Goal: Transaction & Acquisition: Obtain resource

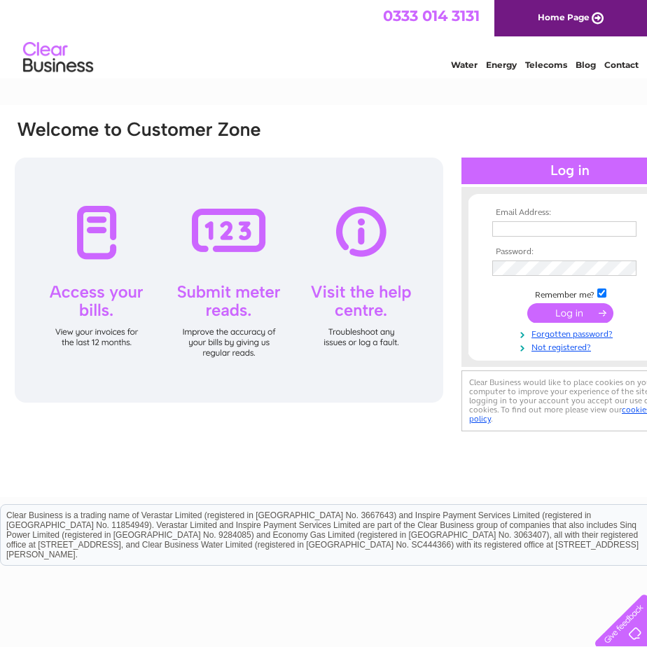
click at [557, 223] on input "text" at bounding box center [564, 228] width 144 height 15
type input "knighteng@btinternet.com"
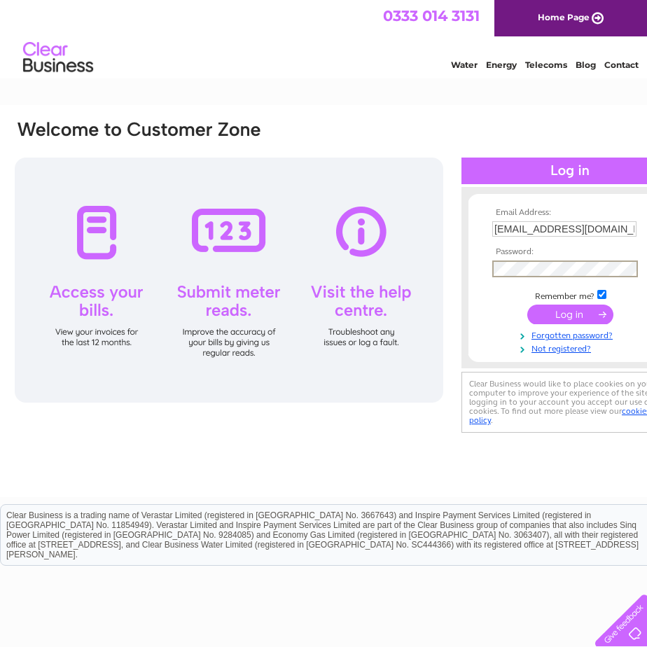
click at [527, 305] on input "submit" at bounding box center [570, 315] width 86 height 20
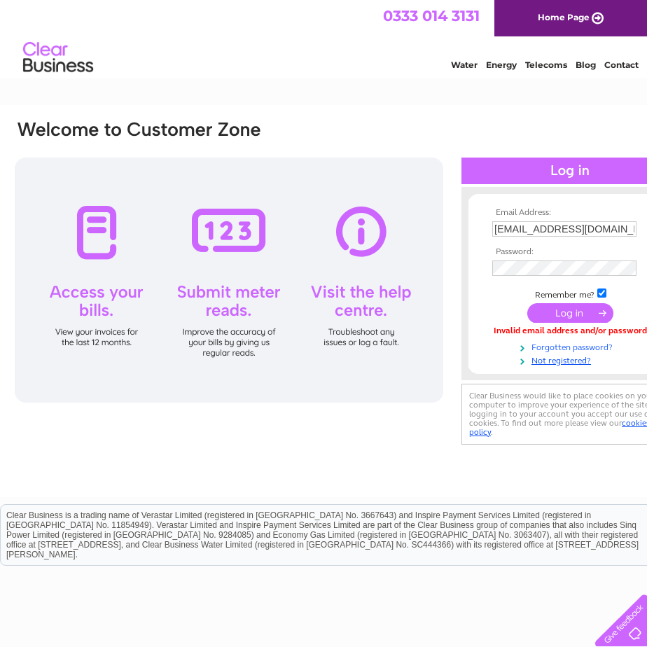
click at [569, 346] on link "Forgotten password?" at bounding box center [571, 346] width 159 height 13
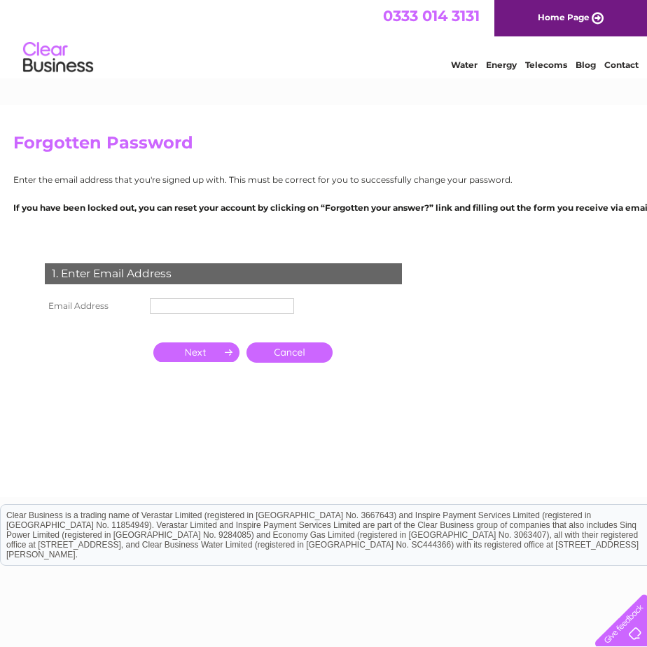
click at [200, 312] on input "text" at bounding box center [222, 305] width 144 height 15
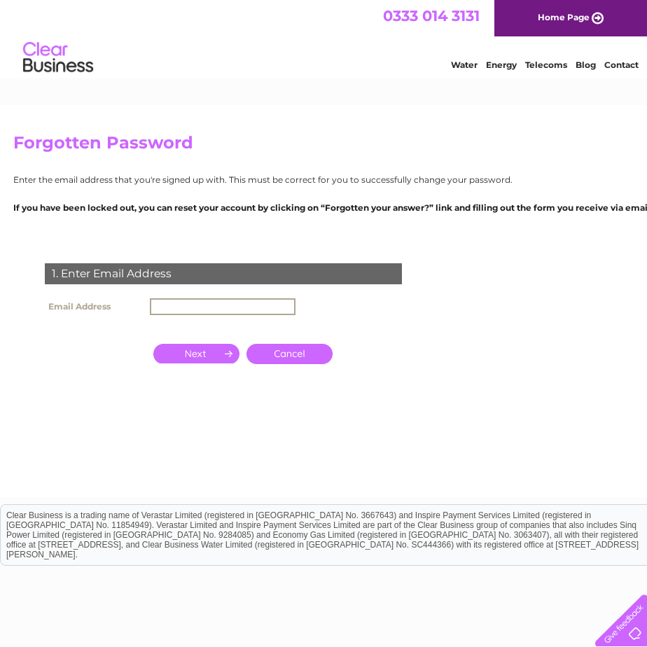
type input "[EMAIL_ADDRESS][DOMAIN_NAME]"
drag, startPoint x: 187, startPoint y: 354, endPoint x: 403, endPoint y: 200, distance: 265.1
click at [188, 354] on input "button" at bounding box center [196, 352] width 86 height 20
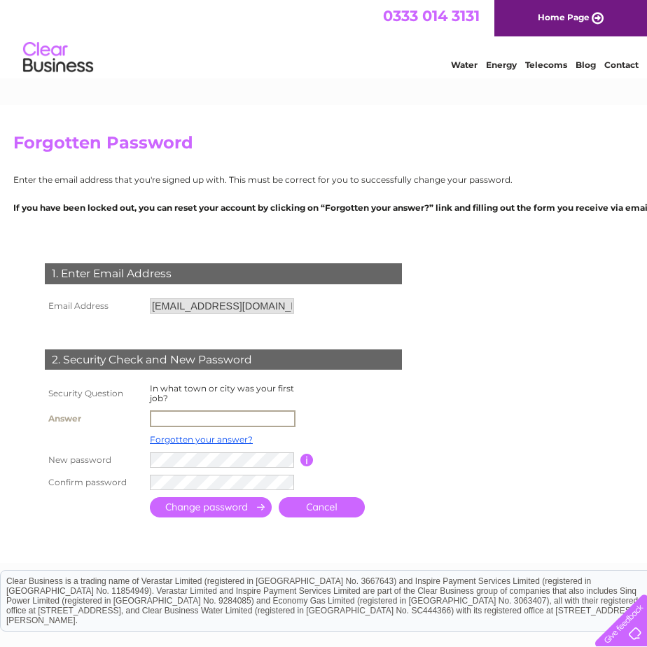
click at [182, 420] on input "text" at bounding box center [223, 418] width 146 height 17
click at [235, 420] on input "Brentwood" at bounding box center [222, 417] width 144 height 15
type input "Brentwood"
click at [150, 497] on input "submit" at bounding box center [211, 507] width 122 height 20
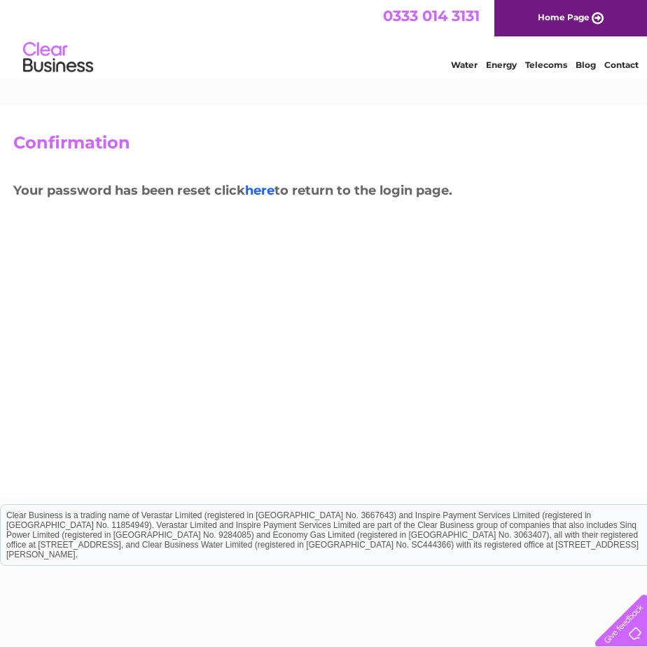
click at [260, 190] on link "here" at bounding box center [259, 190] width 29 height 15
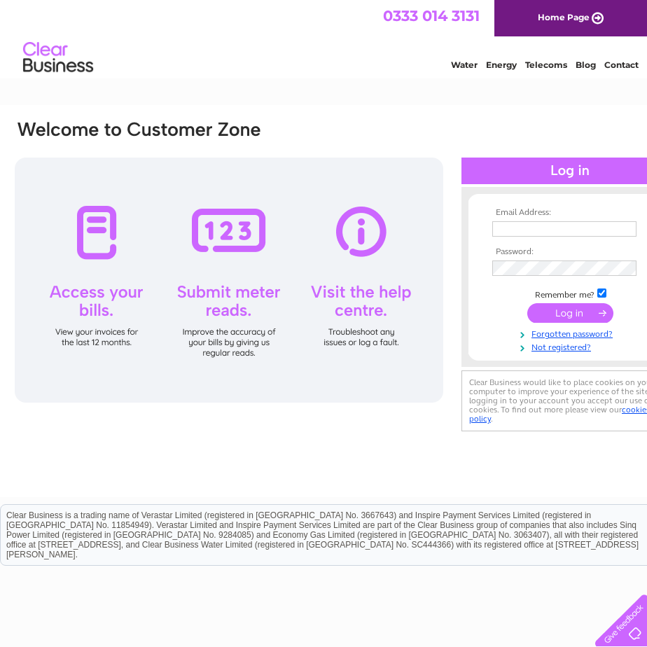
type input "knighteng@btinternet.com"
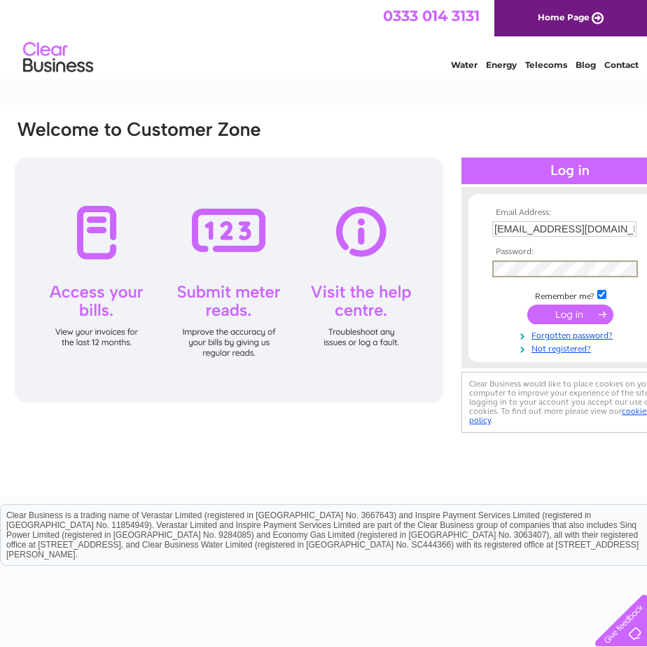
click at [264, 268] on div "Email Address: knighteng@btinternet.com Password:" at bounding box center [346, 277] width 667 height 317
click at [527, 305] on input "submit" at bounding box center [570, 315] width 86 height 20
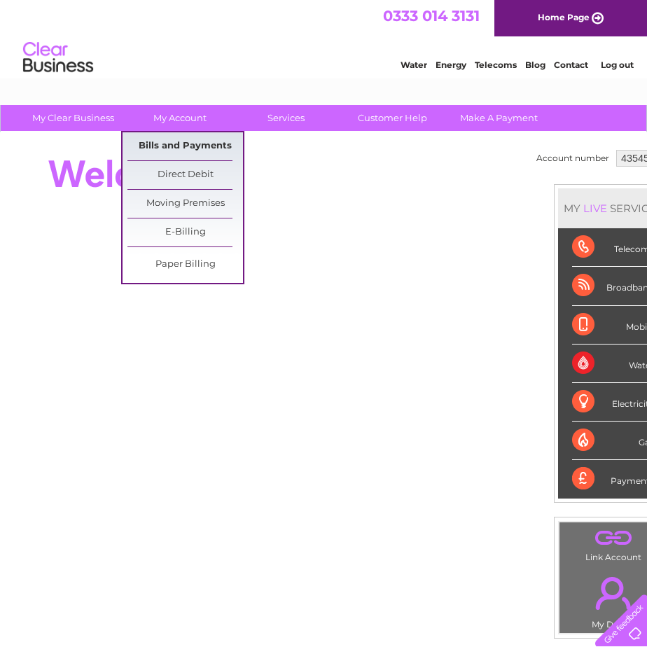
click at [193, 150] on link "Bills and Payments" at bounding box center [185, 146] width 116 height 28
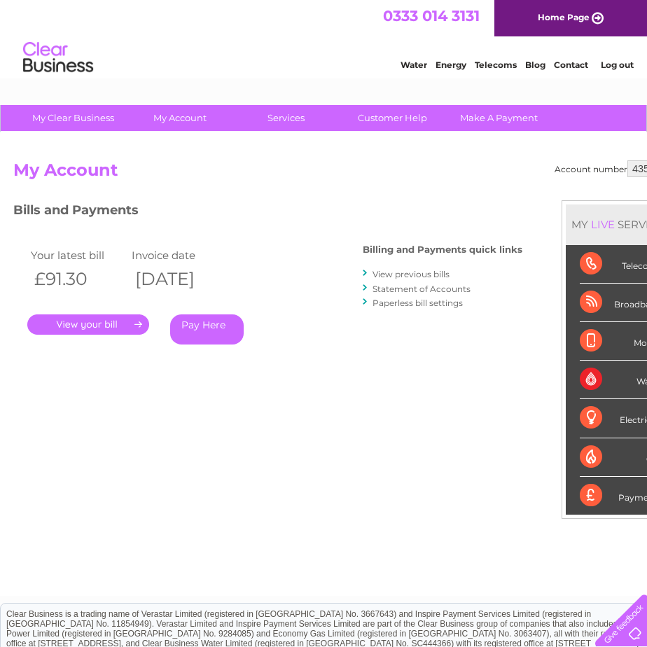
click at [109, 326] on link "." at bounding box center [88, 324] width 122 height 20
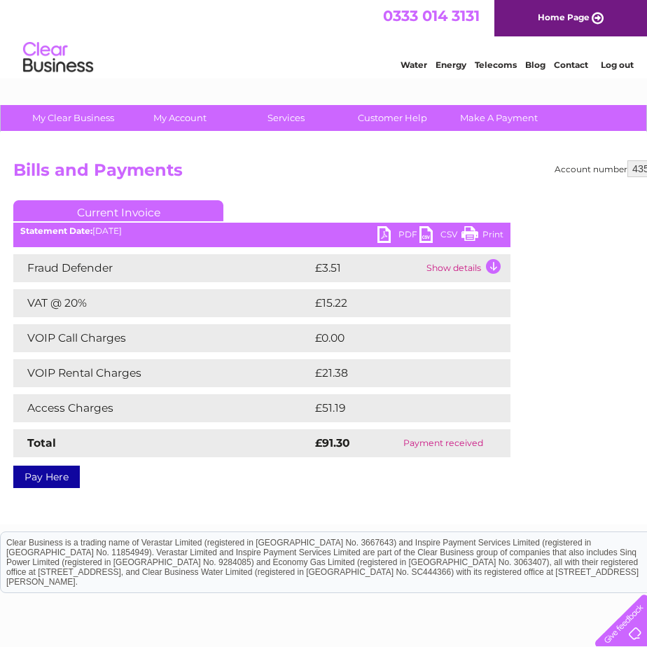
click at [402, 228] on link "PDF" at bounding box center [398, 236] width 42 height 20
click at [233, 493] on div "Account number 435455 Bills and Payments Current Invoice PDF CSV Print" at bounding box center [346, 328] width 693 height 392
click at [370, 150] on div "Account number 435455 Bills and Payments Current Invoice PDF CSV Print" at bounding box center [346, 328] width 693 height 392
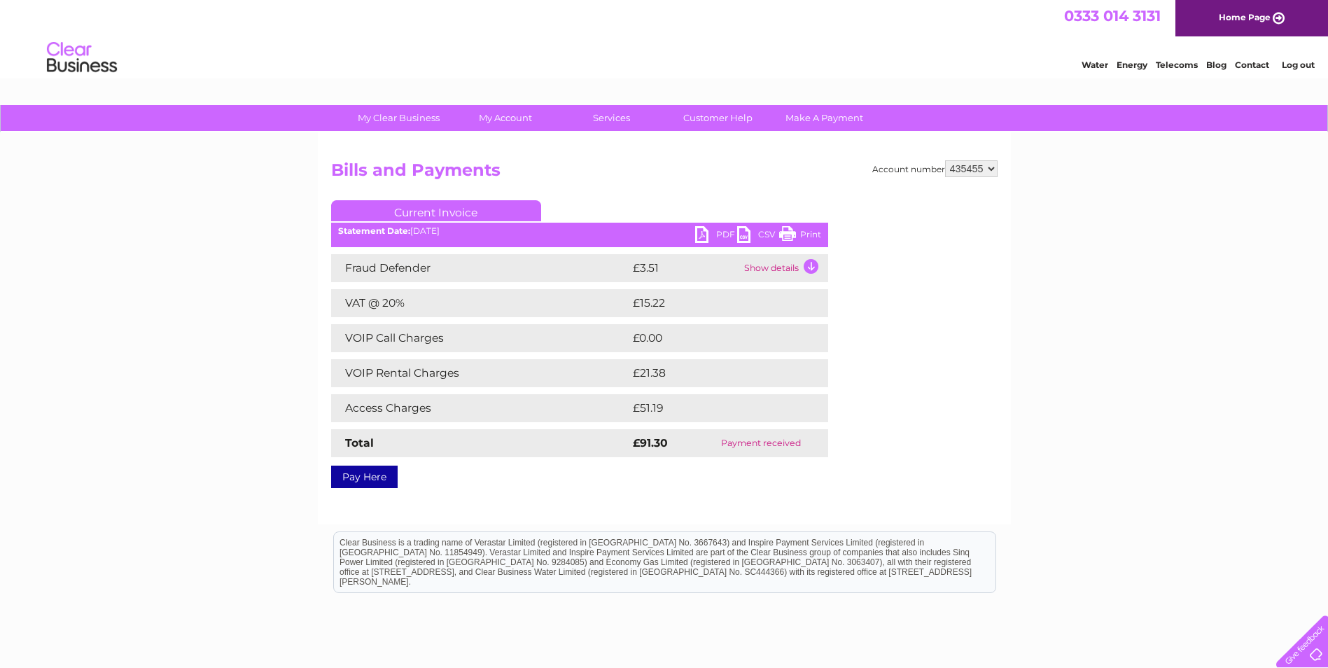
click at [646, 170] on select "435455" at bounding box center [971, 168] width 53 height 17
drag, startPoint x: 1135, startPoint y: 363, endPoint x: 1109, endPoint y: 377, distance: 29.8
click at [646, 363] on div "My Clear Business Login Details My Details My Preferences Link Account My Accou…" at bounding box center [664, 434] width 1328 height 659
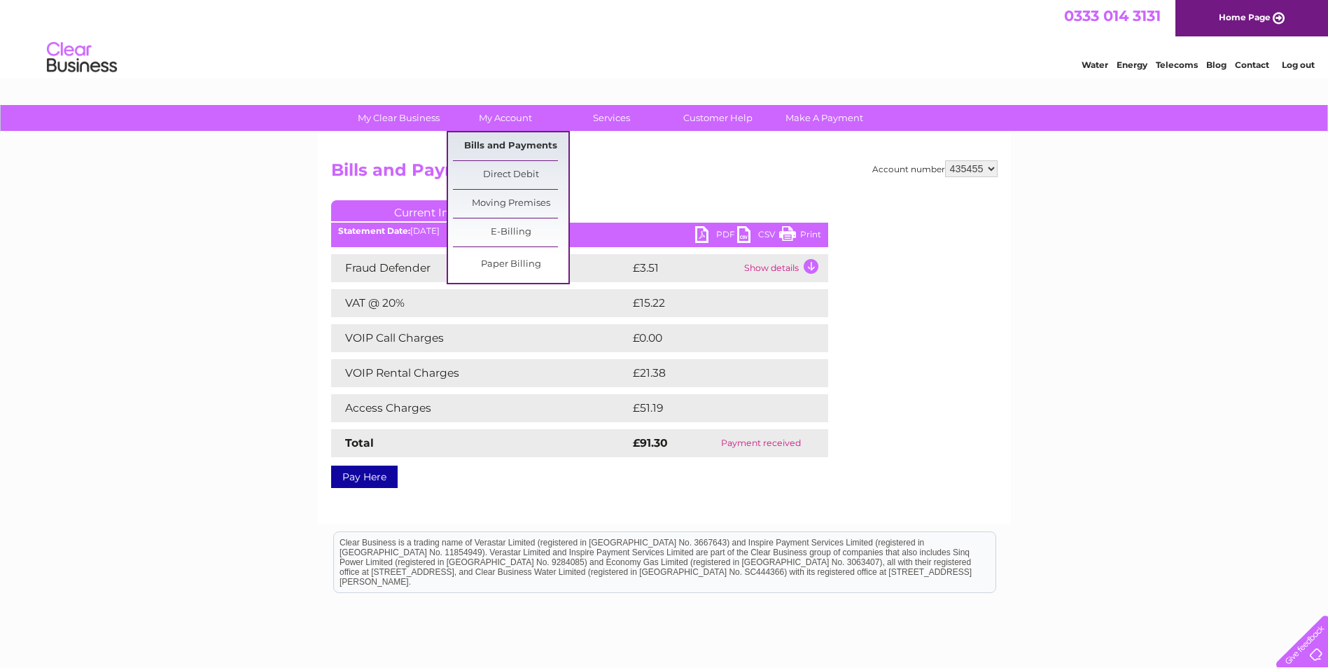
click at [500, 151] on link "Bills and Payments" at bounding box center [511, 146] width 116 height 28
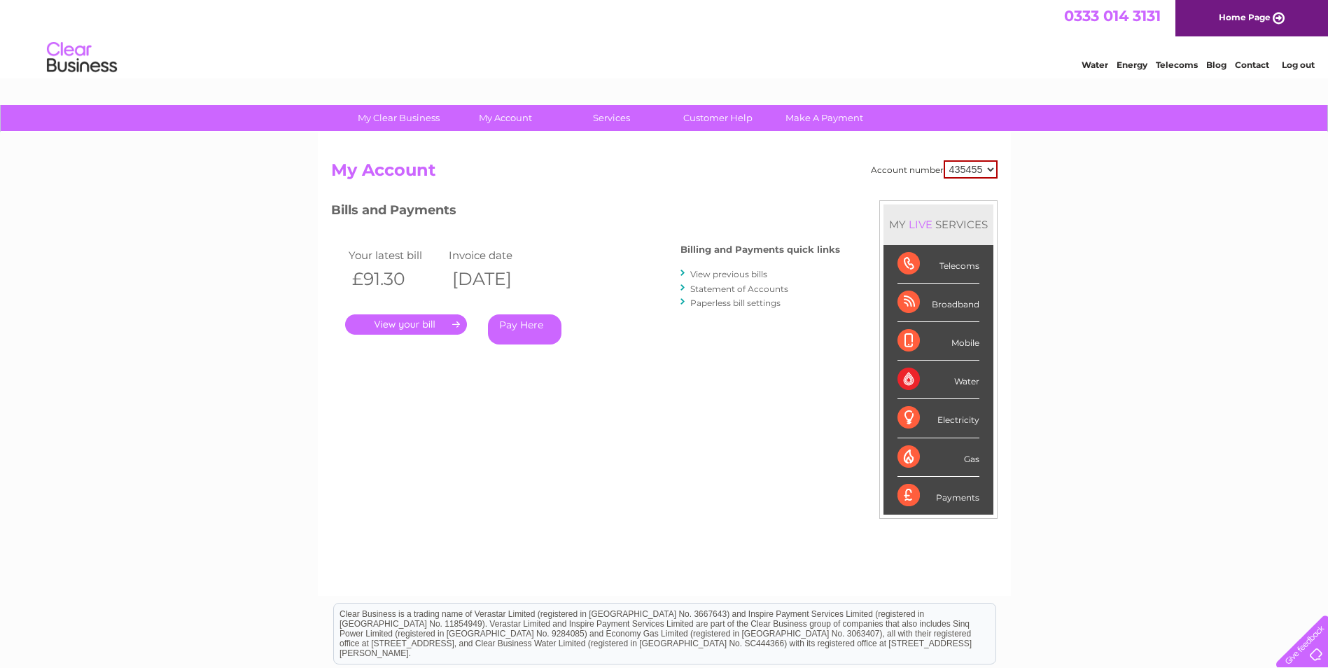
click at [721, 275] on link "View previous bills" at bounding box center [728, 274] width 77 height 11
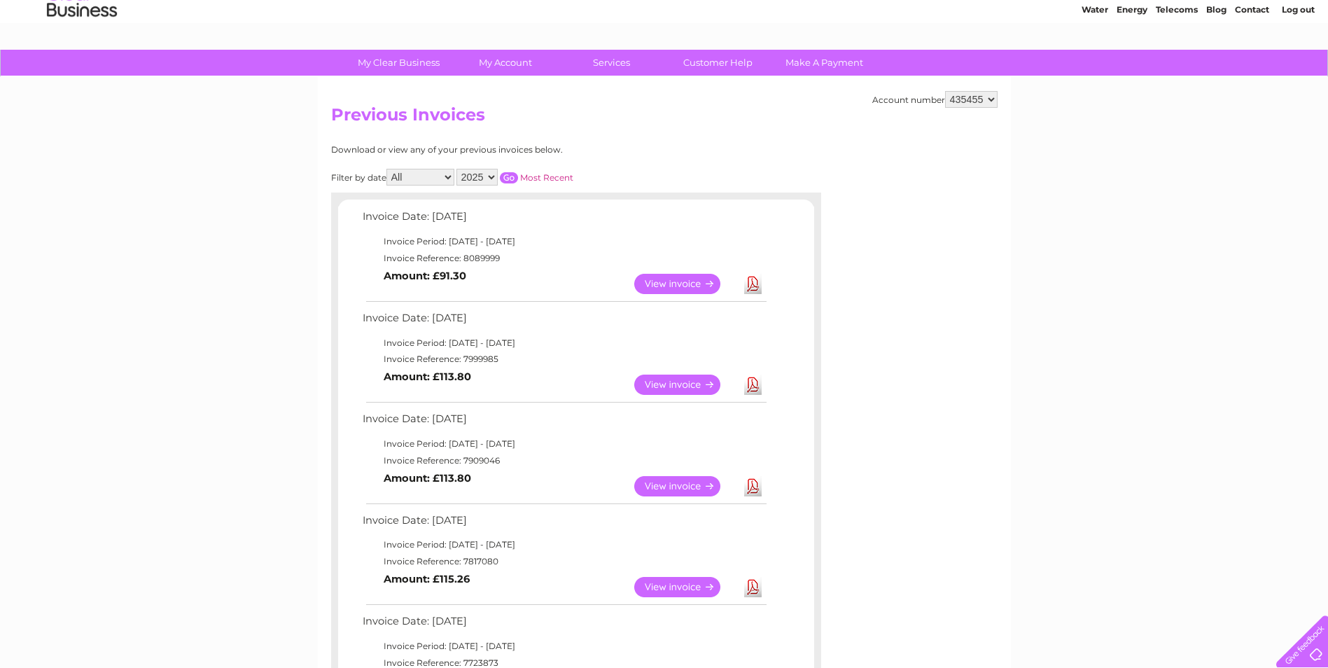
scroll to position [140, 0]
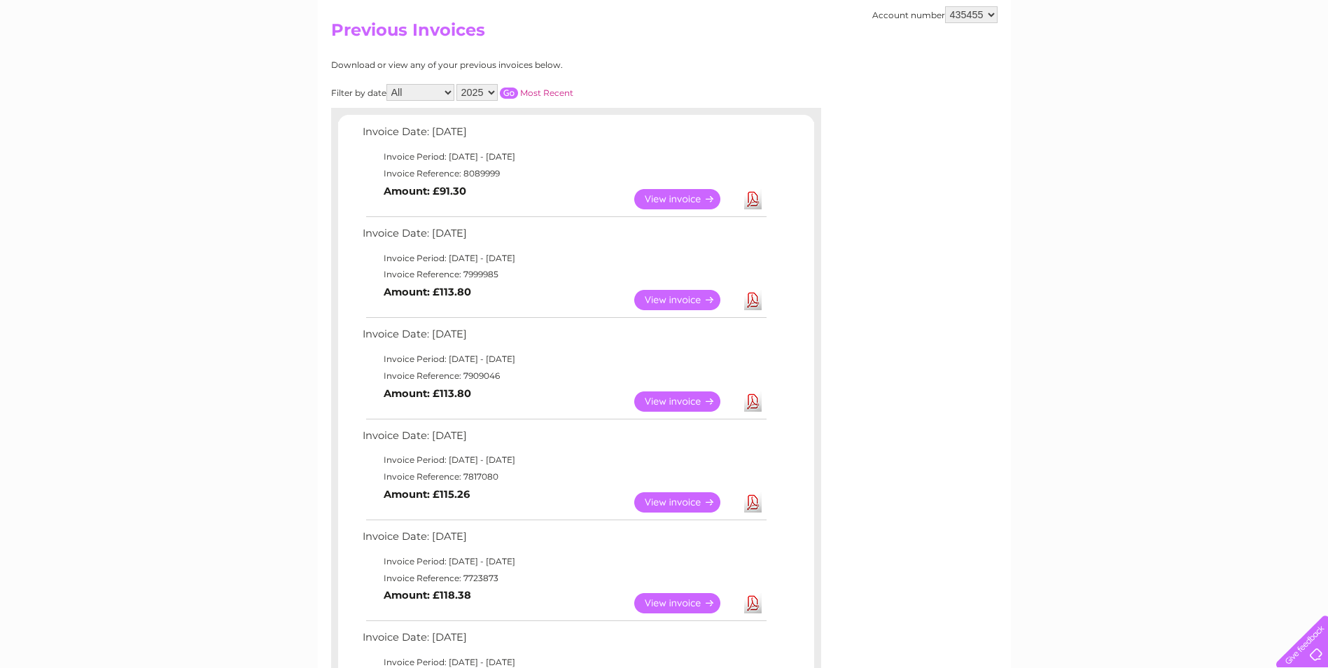
click at [665, 506] on link "View" at bounding box center [685, 502] width 103 height 20
click at [750, 499] on link "Download" at bounding box center [753, 502] width 18 height 20
click at [754, 403] on link "Download" at bounding box center [753, 401] width 18 height 20
click at [753, 304] on link "Download" at bounding box center [753, 300] width 18 height 20
click at [750, 403] on link "Download" at bounding box center [753, 401] width 18 height 20
